Goal: Task Accomplishment & Management: Use online tool/utility

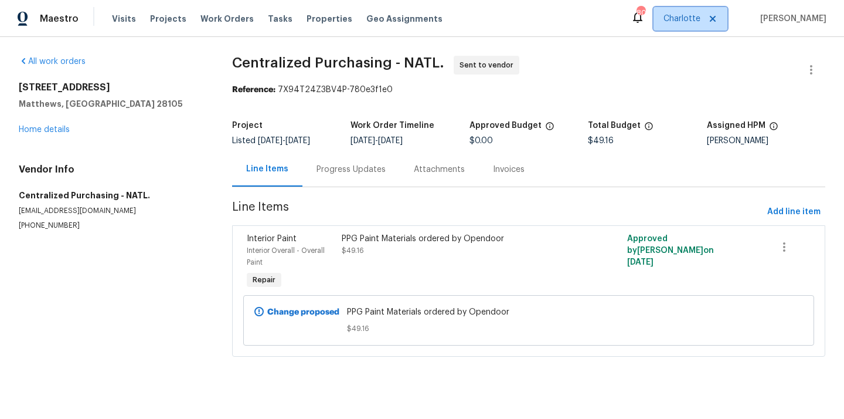
click at [686, 22] on span "Charlotte" at bounding box center [682, 19] width 37 height 12
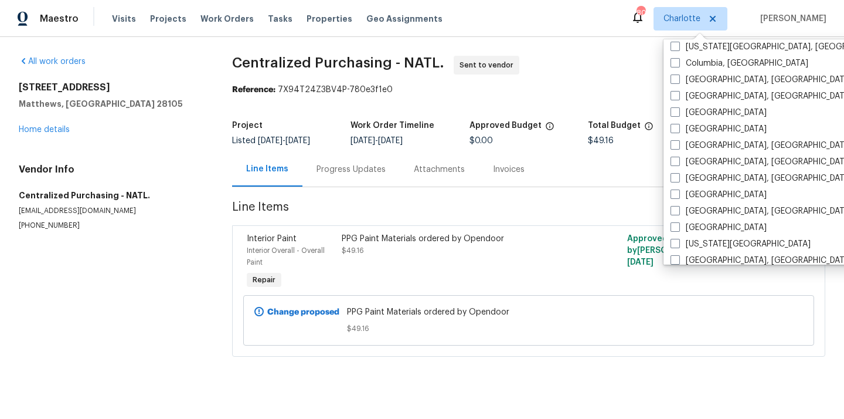
scroll to position [254, 0]
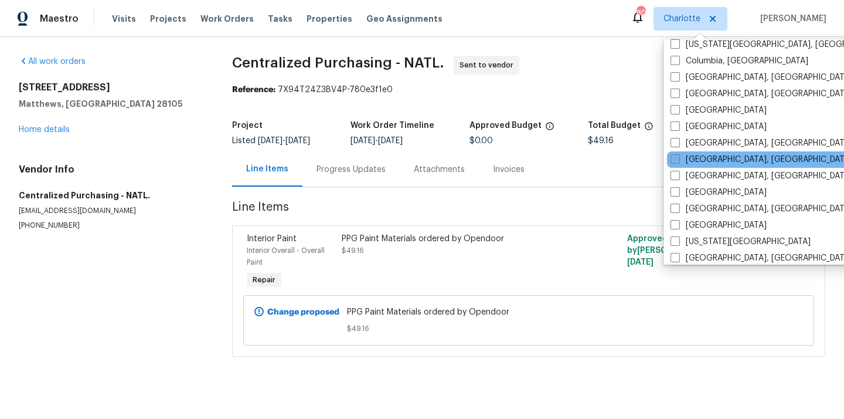
click at [701, 154] on label "[GEOGRAPHIC_DATA], [GEOGRAPHIC_DATA]" at bounding box center [762, 160] width 182 height 12
click at [679, 154] on input "[GEOGRAPHIC_DATA], [GEOGRAPHIC_DATA]" at bounding box center [675, 158] width 8 height 8
checkbox input "true"
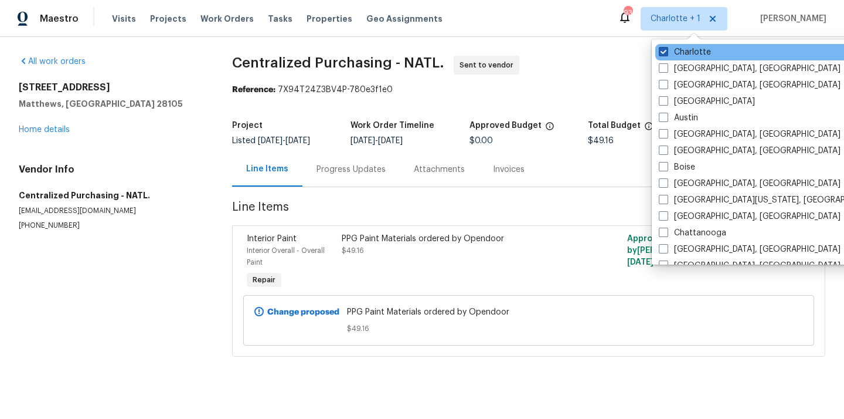
click at [691, 49] on label "Charlotte" at bounding box center [685, 52] width 52 height 12
click at [667, 49] on input "Charlotte" at bounding box center [663, 50] width 8 height 8
checkbox input "false"
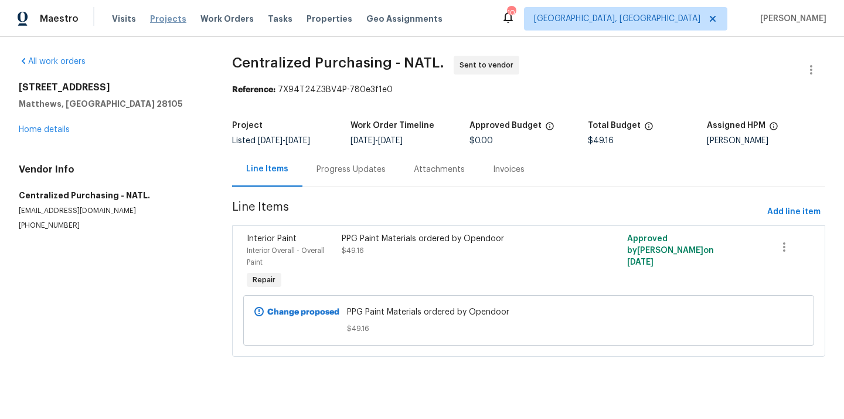
click at [164, 18] on span "Projects" at bounding box center [168, 19] width 36 height 12
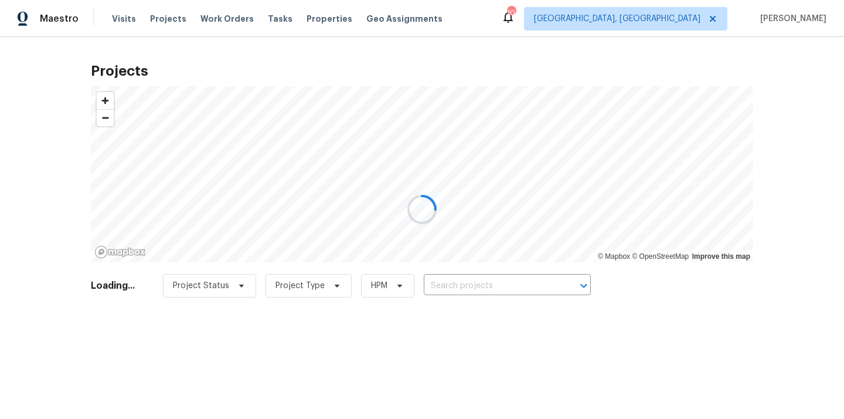
click at [525, 281] on div at bounding box center [422, 209] width 844 height 419
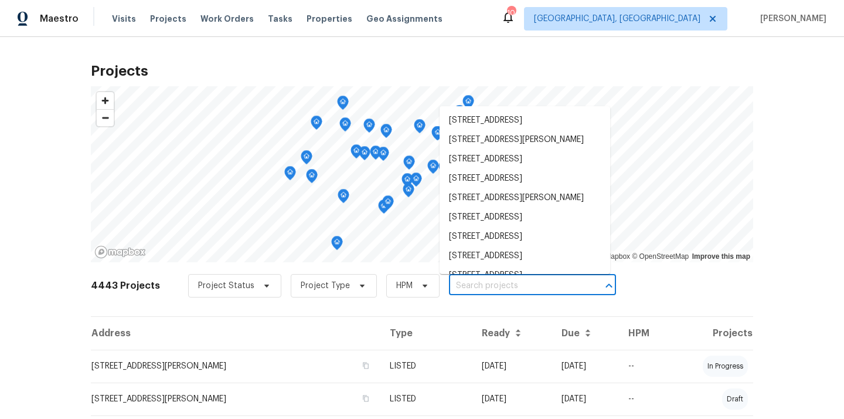
click at [525, 281] on input "text" at bounding box center [516, 286] width 134 height 18
paste input "[STREET_ADDRESS][PERSON_NAME][PERSON_NAME]"
type input "[STREET_ADDRESS][PERSON_NAME][PERSON_NAME]"
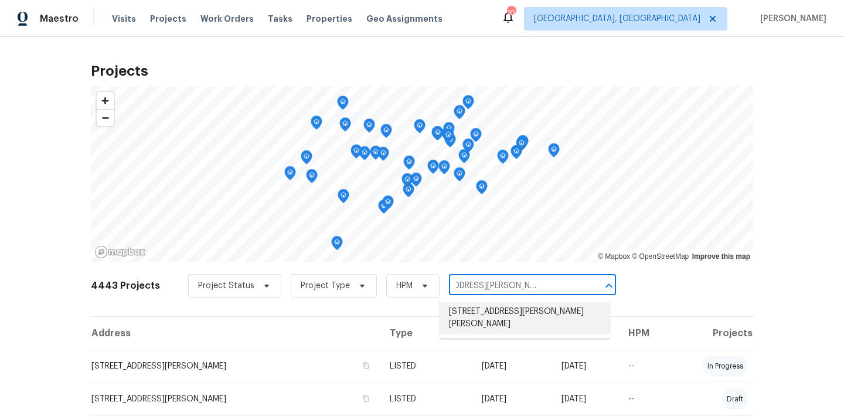
click at [521, 305] on li "[STREET_ADDRESS][PERSON_NAME][PERSON_NAME]" at bounding box center [525, 318] width 171 height 32
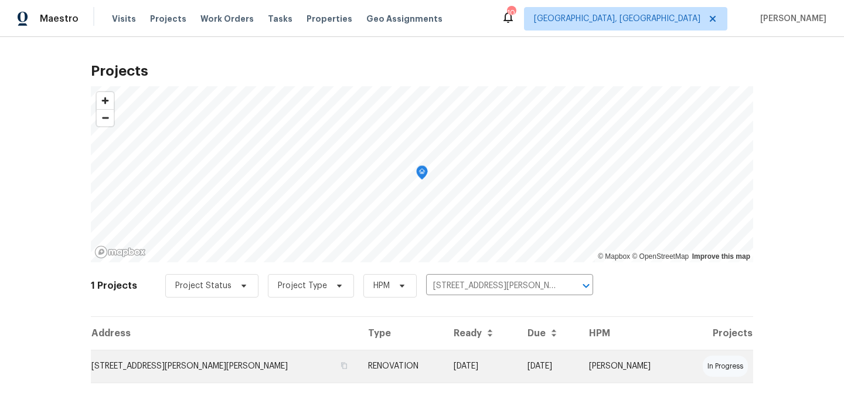
click at [428, 363] on td "RENOVATION" at bounding box center [402, 366] width 86 height 33
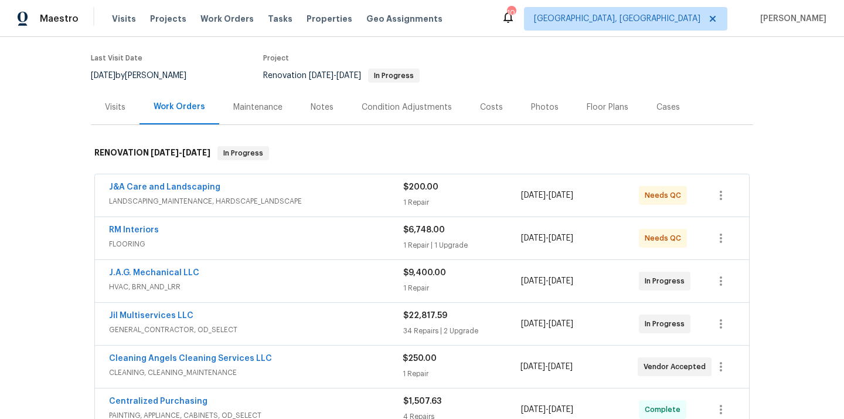
scroll to position [104, 0]
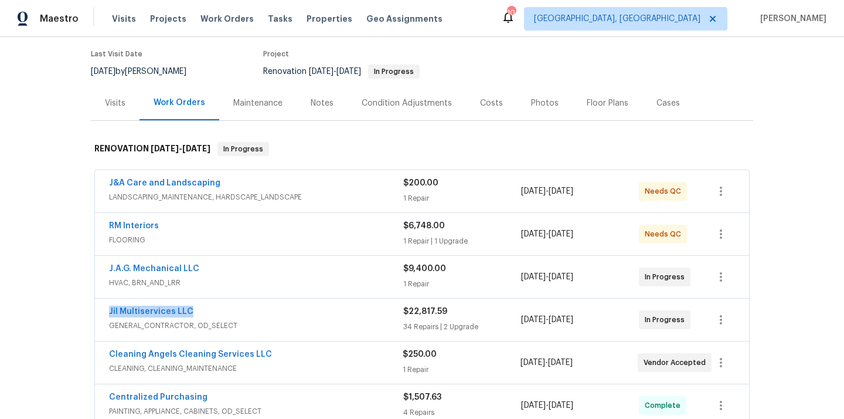
drag, startPoint x: 198, startPoint y: 300, endPoint x: 108, endPoint y: 296, distance: 90.4
click at [107, 298] on div "Jil Multiservices LLC GENERAL_CONTRACTOR, OD_SELECT $22,817.59 34 Repairs | 2 U…" at bounding box center [422, 319] width 654 height 42
copy link "Jil Multiservices LLC"
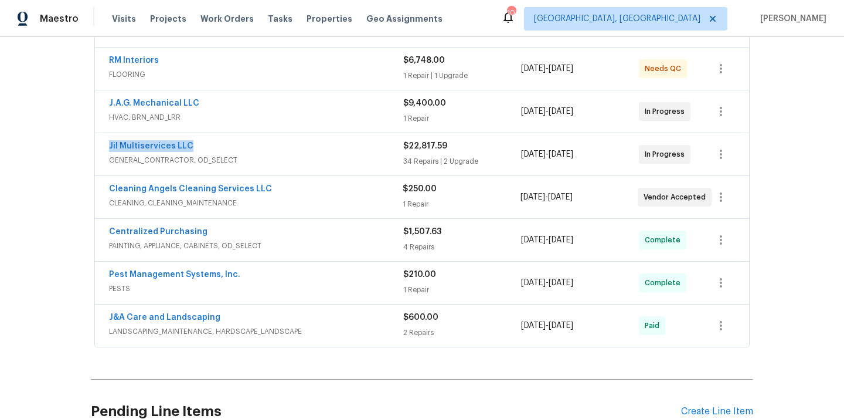
scroll to position [369, 0]
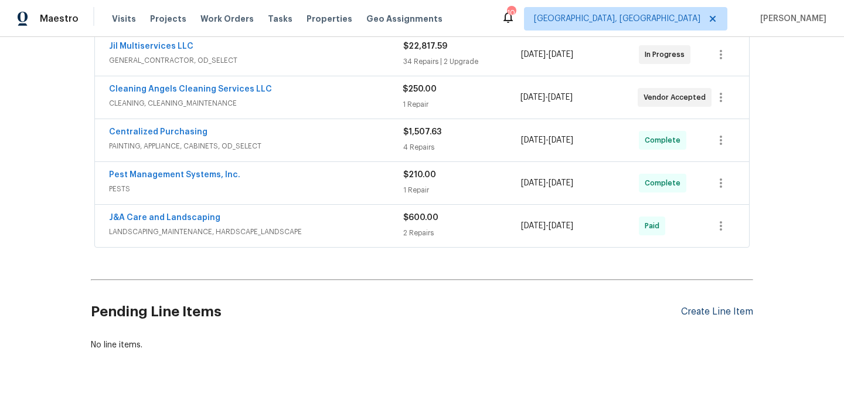
click at [700, 306] on div "Create Line Item" at bounding box center [717, 311] width 72 height 11
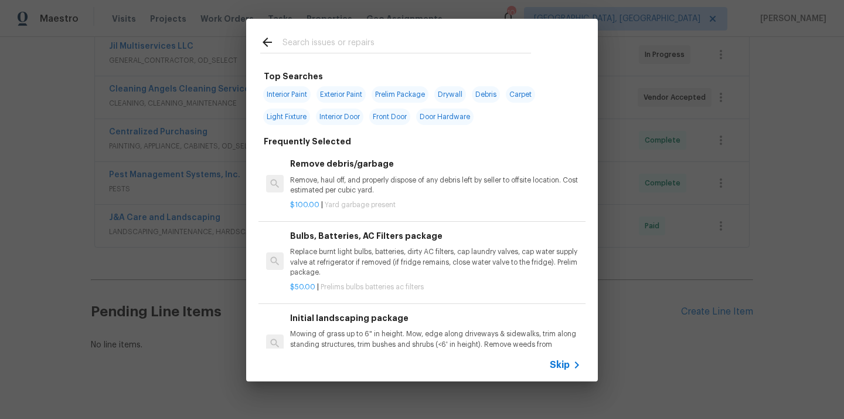
click at [405, 41] on input "text" at bounding box center [407, 44] width 249 height 18
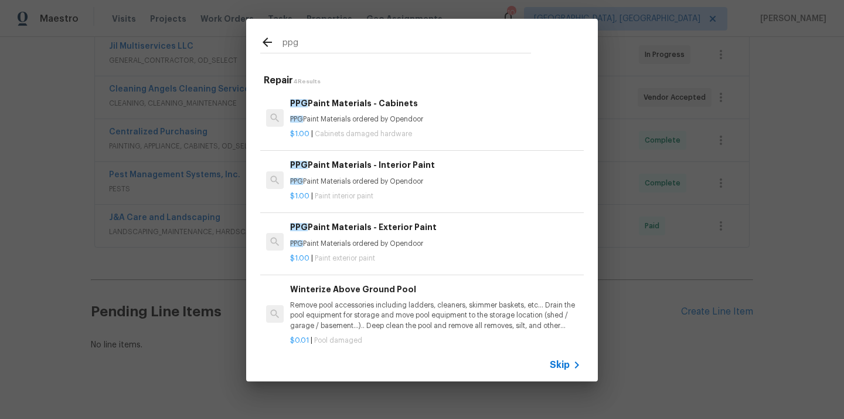
type input "ppg"
click at [363, 178] on p "PPG Paint Materials ordered by Opendoor" at bounding box center [435, 182] width 291 height 10
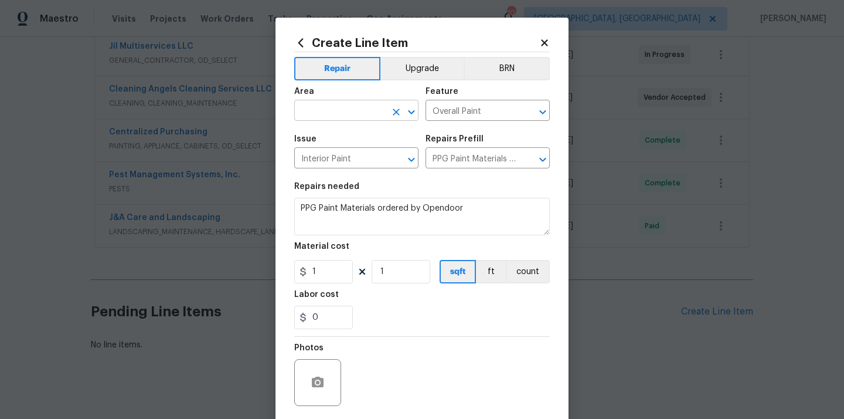
click at [316, 105] on input "text" at bounding box center [339, 112] width 91 height 18
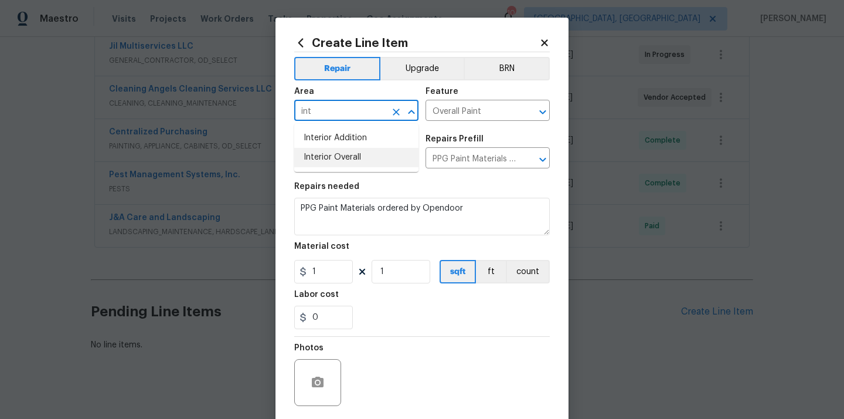
click at [323, 154] on li "Interior Overall" at bounding box center [356, 157] width 124 height 19
type input "Interior Overall"
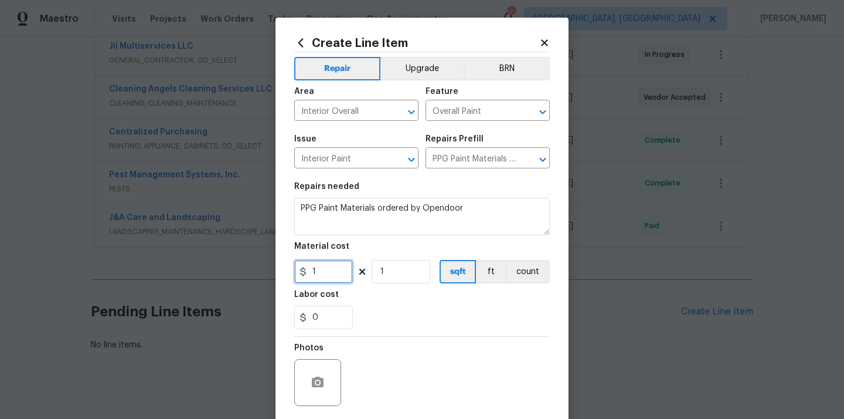
drag, startPoint x: 323, startPoint y: 271, endPoint x: 276, endPoint y: 271, distance: 46.9
click at [290, 271] on div "Create Line Item Repair Upgrade BRN Area Interior Overall ​ Feature Overall Pai…" at bounding box center [422, 253] width 293 height 470
paste input "35.98"
type input "135.98"
click at [370, 302] on div "Labor cost" at bounding box center [422, 297] width 256 height 15
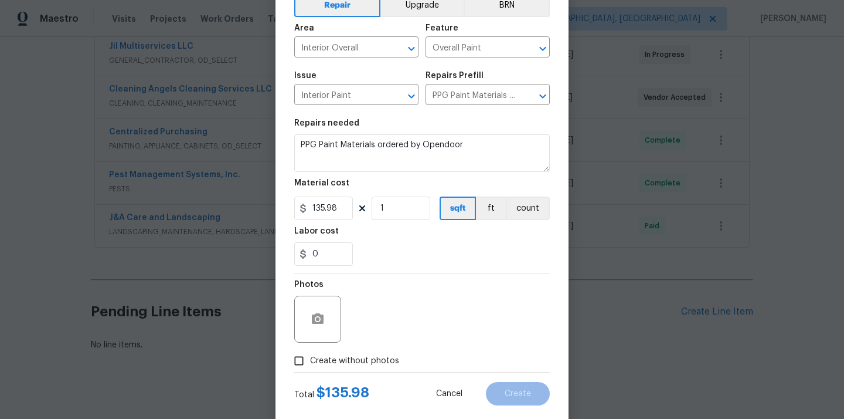
scroll to position [87, 0]
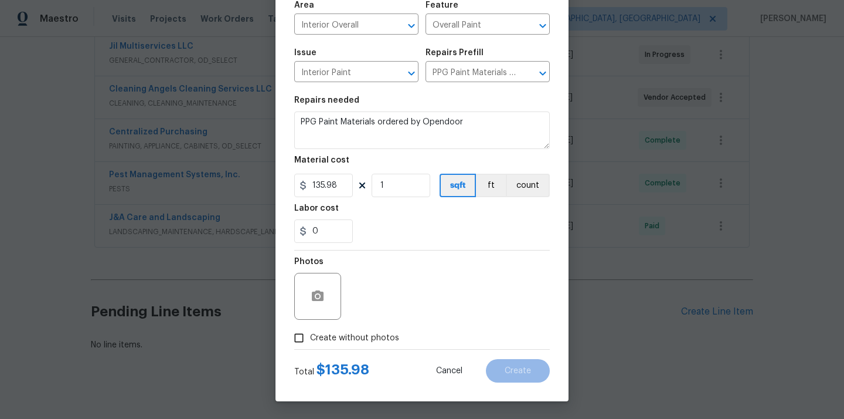
click at [361, 334] on span "Create without photos" at bounding box center [354, 338] width 89 height 12
click at [310, 334] on input "Create without photos" at bounding box center [299, 338] width 22 height 22
checkbox input "true"
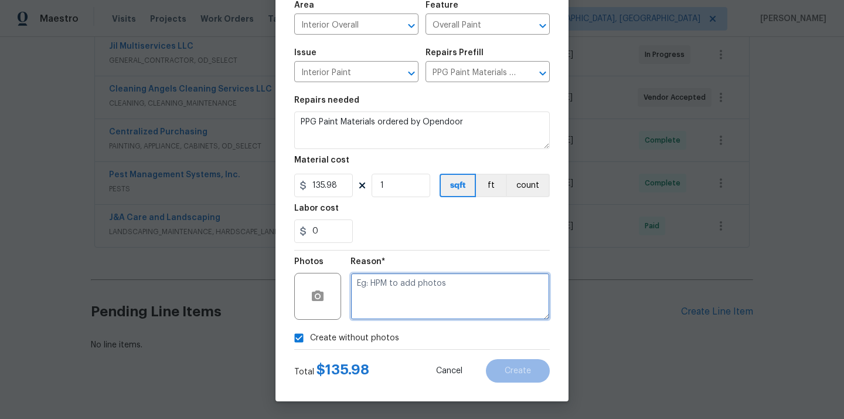
click at [378, 308] on textarea at bounding box center [450, 296] width 199 height 47
type textarea "N/A"
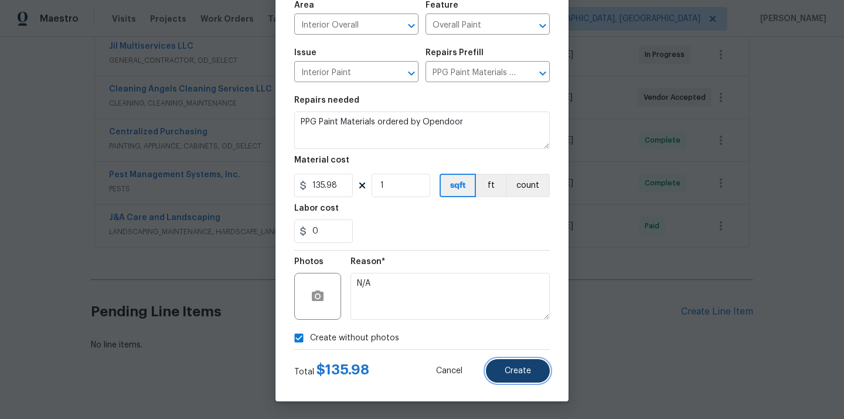
click at [521, 378] on button "Create" at bounding box center [518, 370] width 64 height 23
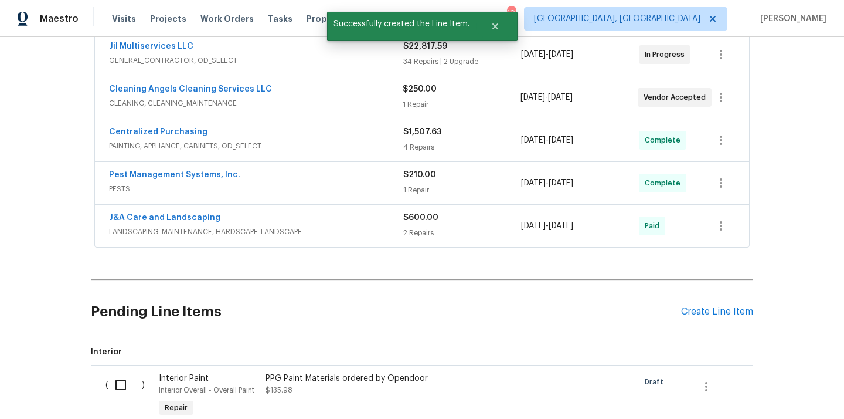
click at [122, 378] on input "checkbox" at bounding box center [124, 384] width 33 height 25
checkbox input "true"
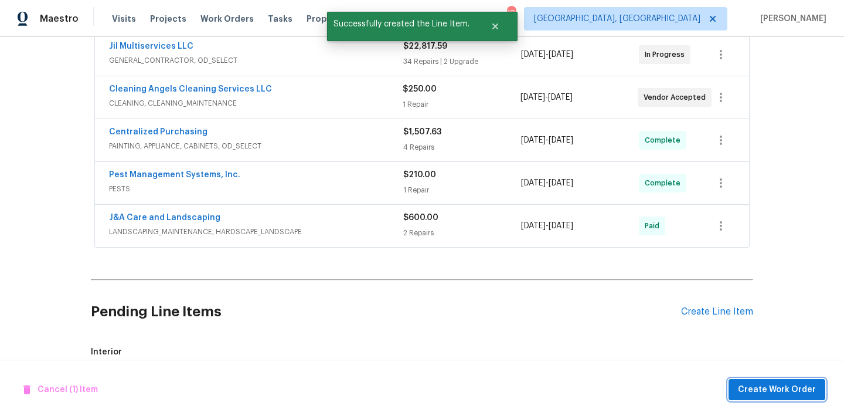
click at [747, 384] on span "Create Work Order" at bounding box center [777, 389] width 78 height 15
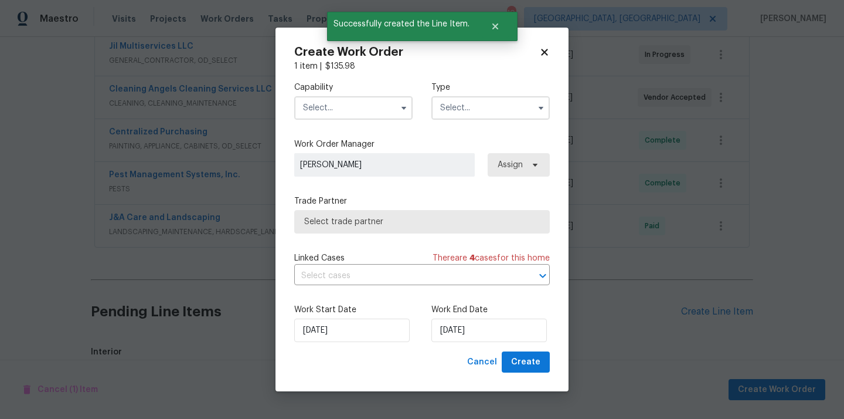
click at [367, 100] on input "text" at bounding box center [353, 107] width 118 height 23
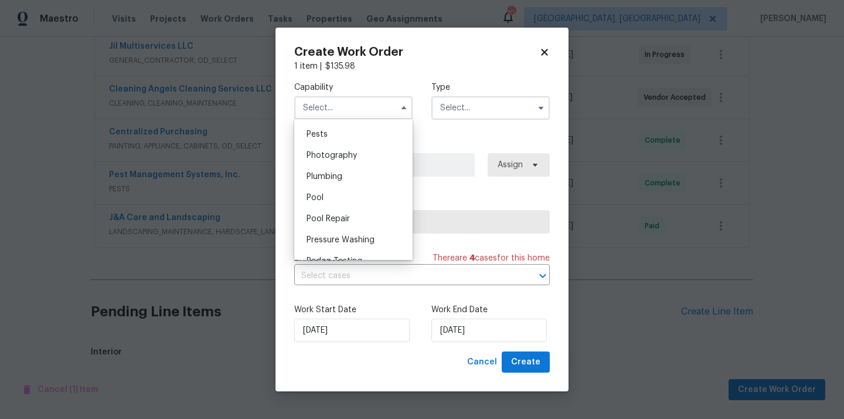
scroll to position [942, 0]
click at [367, 175] on div "Painting" at bounding box center [353, 175] width 113 height 21
type input "Painting"
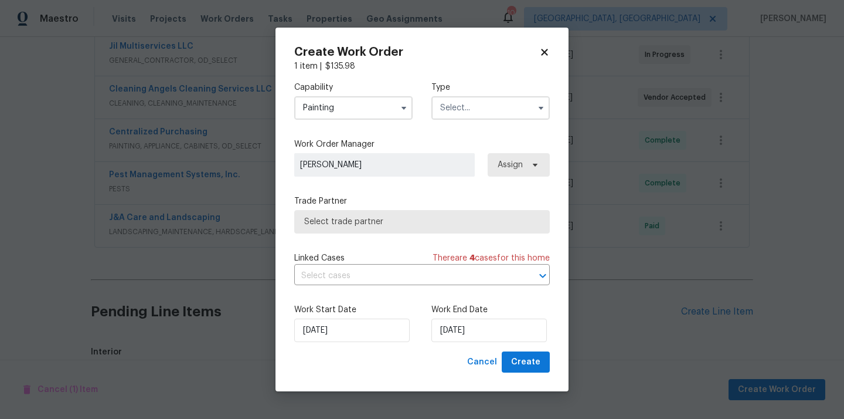
click at [484, 113] on input "text" at bounding box center [491, 107] width 118 height 23
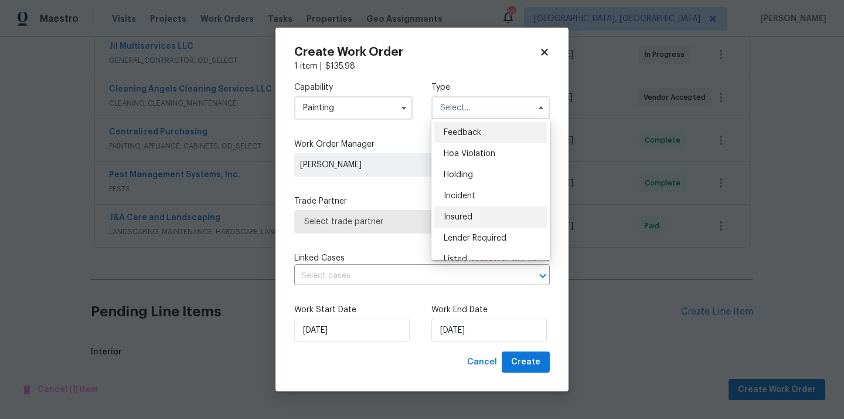
scroll to position [266, 0]
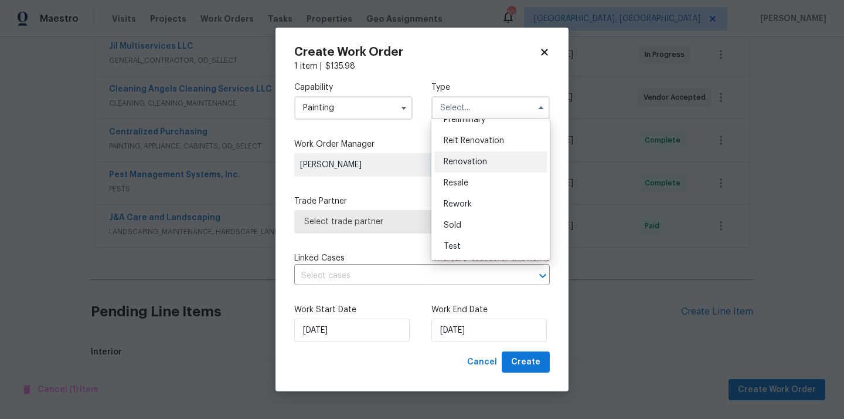
click at [479, 163] on span "Renovation" at bounding box center [465, 162] width 43 height 8
type input "Renovation"
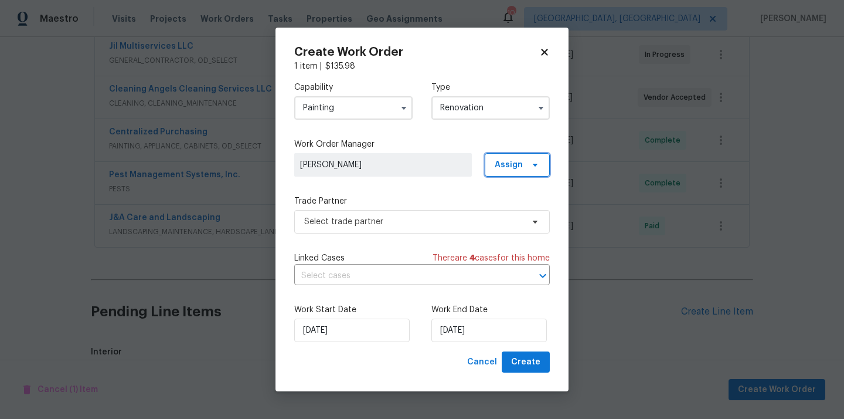
click at [512, 163] on span "Assign" at bounding box center [509, 165] width 28 height 12
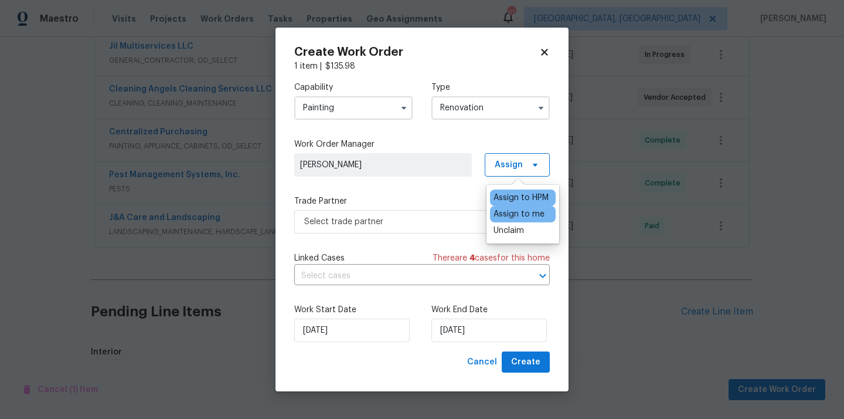
click at [513, 219] on div "Assign to me" at bounding box center [519, 214] width 51 height 12
click at [395, 218] on span "Select trade partner" at bounding box center [413, 222] width 219 height 12
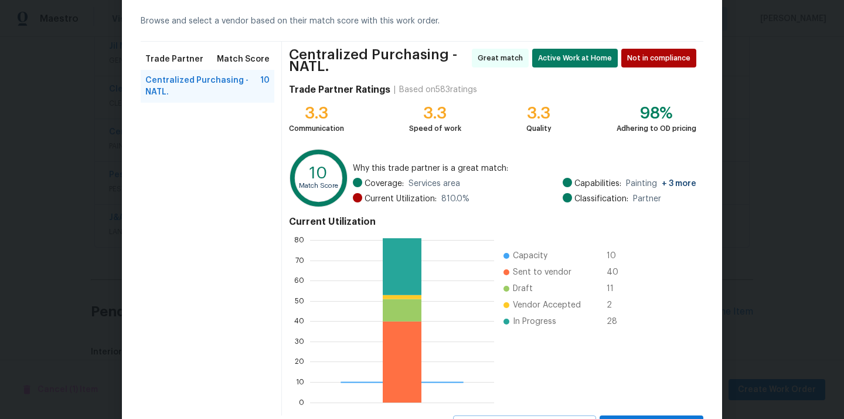
scroll to position [103, 0]
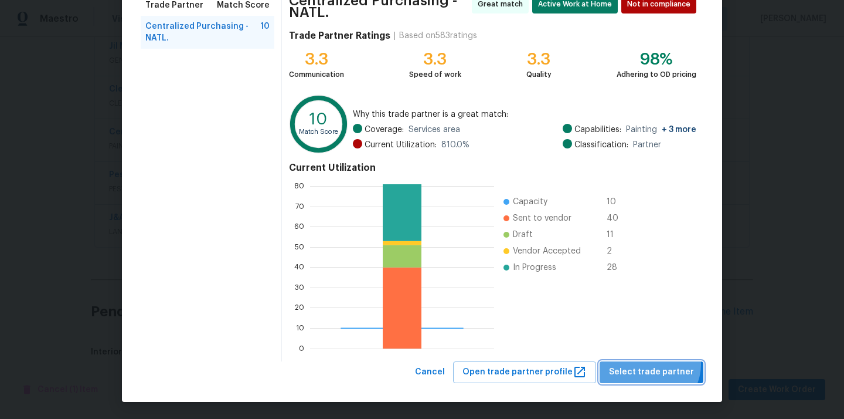
click at [655, 365] on span "Select trade partner" at bounding box center [651, 372] width 85 height 15
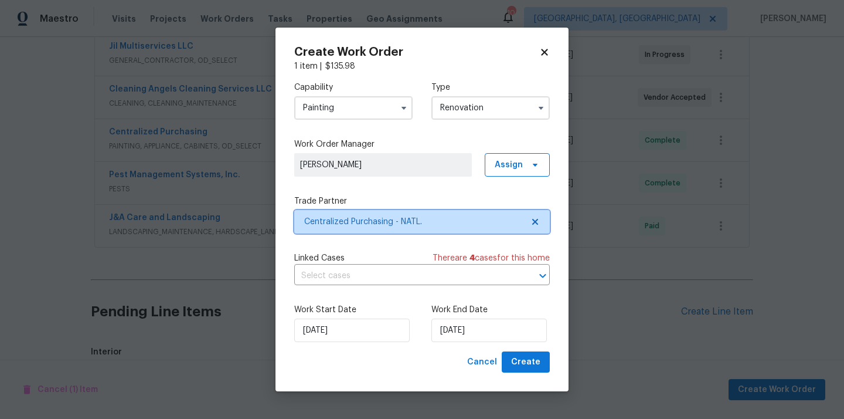
scroll to position [0, 0]
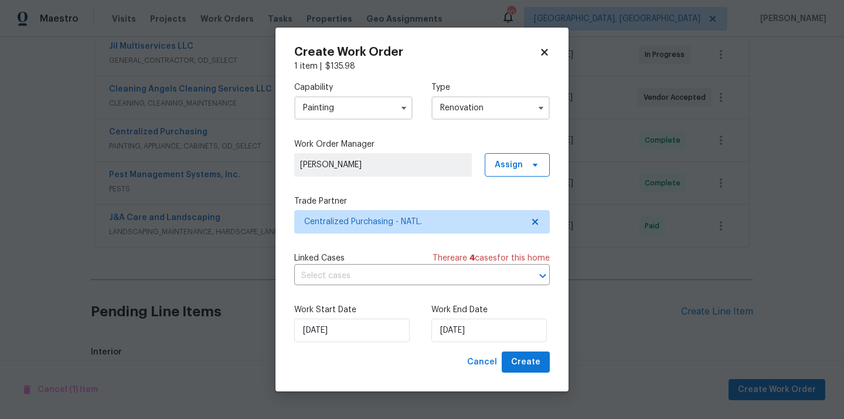
click at [527, 350] on div "Work Start Date [DATE] Work End Date [DATE]" at bounding box center [422, 322] width 256 height 57
click at [527, 362] on span "Create" at bounding box center [525, 362] width 29 height 15
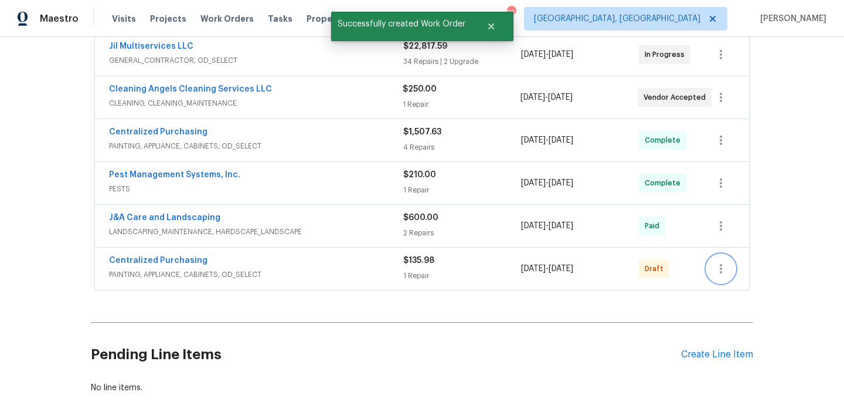
click at [728, 262] on button "button" at bounding box center [721, 269] width 28 height 28
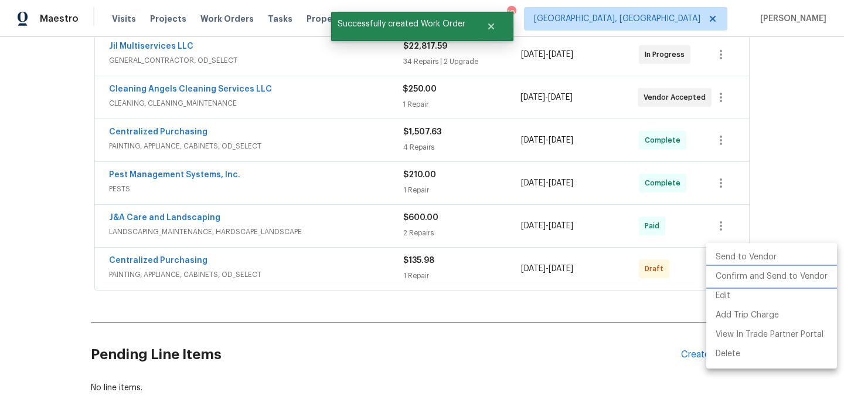
click at [731, 278] on li "Confirm and Send to Vendor" at bounding box center [772, 276] width 131 height 19
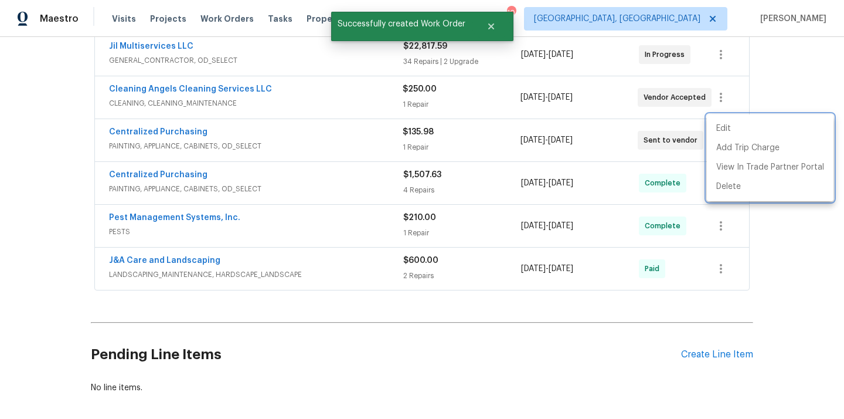
click at [229, 123] on div at bounding box center [422, 209] width 844 height 419
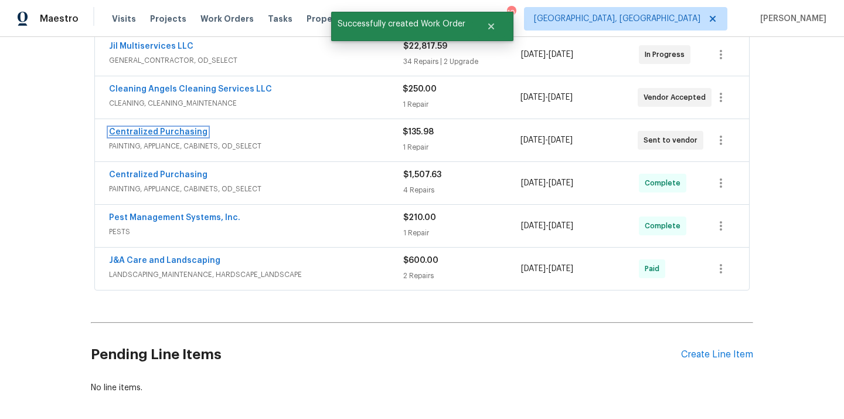
click at [162, 128] on link "Centralized Purchasing" at bounding box center [158, 132] width 99 height 8
